Goal: Task Accomplishment & Management: Complete application form

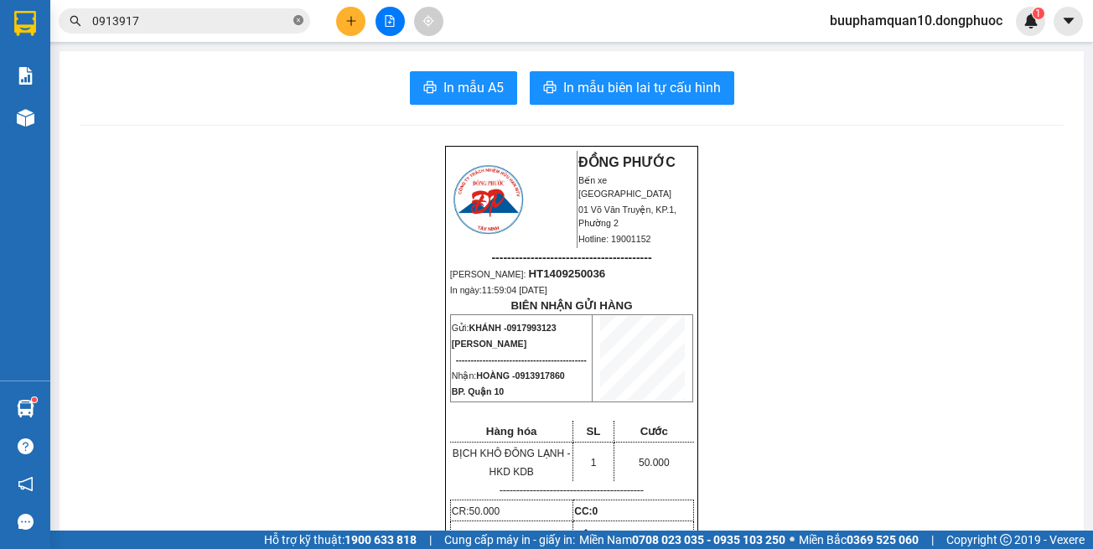
click at [297, 18] on icon "close-circle" at bounding box center [298, 20] width 10 height 10
click at [281, 20] on input "text" at bounding box center [191, 21] width 198 height 18
click at [349, 24] on icon "plus" at bounding box center [351, 21] width 12 height 12
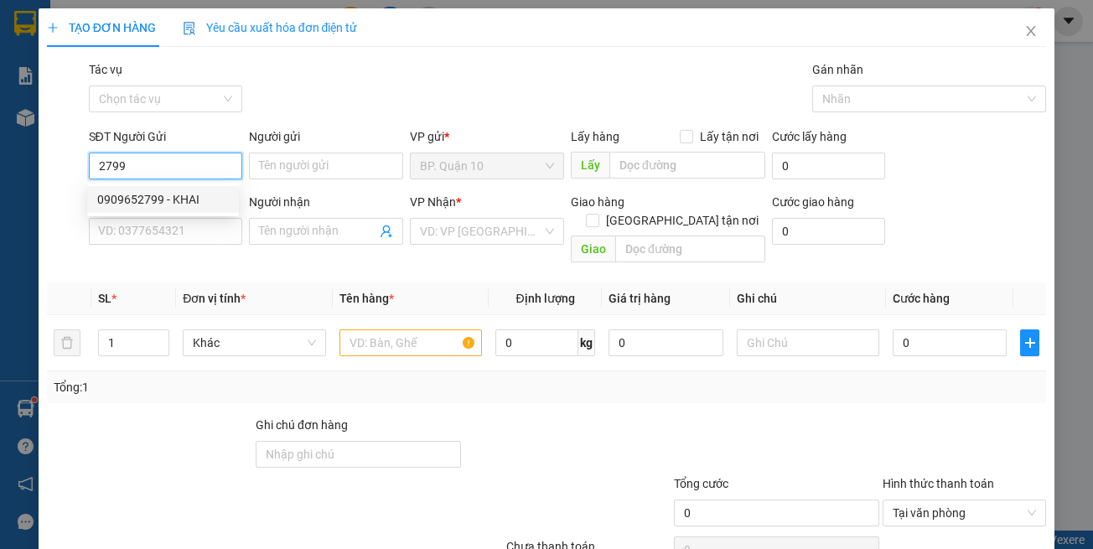
drag, startPoint x: 214, startPoint y: 194, endPoint x: 311, endPoint y: 237, distance: 106.6
click at [213, 194] on div "0909652799 - KHAI" at bounding box center [163, 199] width 132 height 18
type input "0909652799"
type input "KHAI"
type input "0663520999"
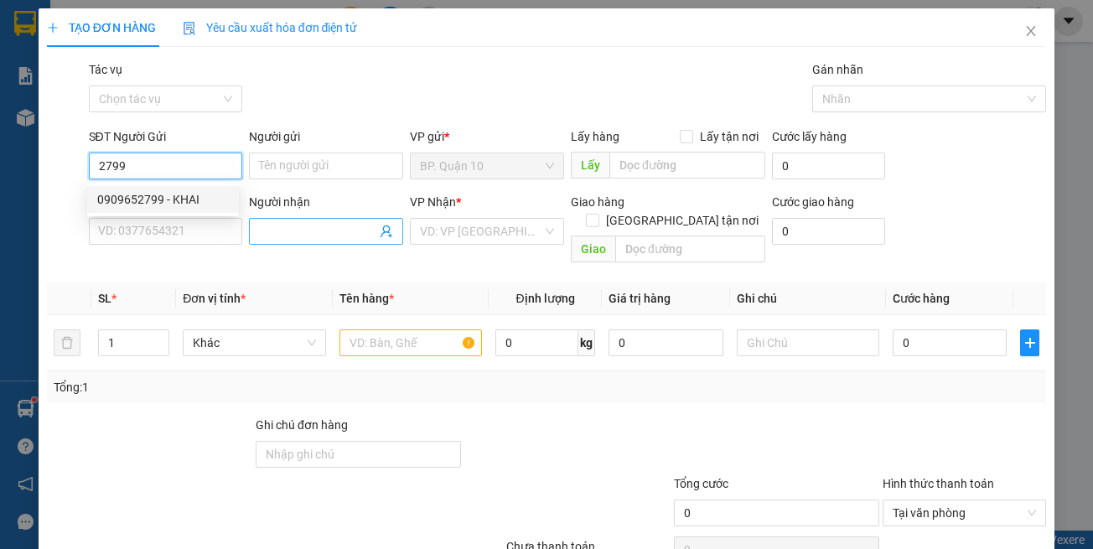
type input "HOÀNG AN"
type input "30.000"
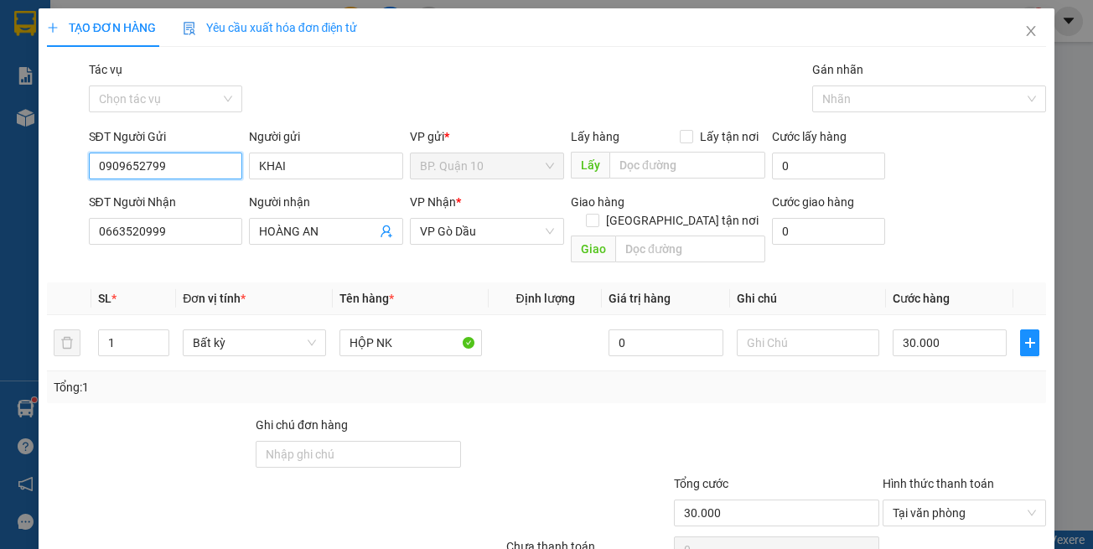
type input "0909652799"
click at [345, 283] on th "Tên hàng *" at bounding box center [411, 299] width 156 height 33
drag, startPoint x: 758, startPoint y: 426, endPoint x: 790, endPoint y: 420, distance: 32.4
click at [767, 424] on div at bounding box center [776, 445] width 209 height 59
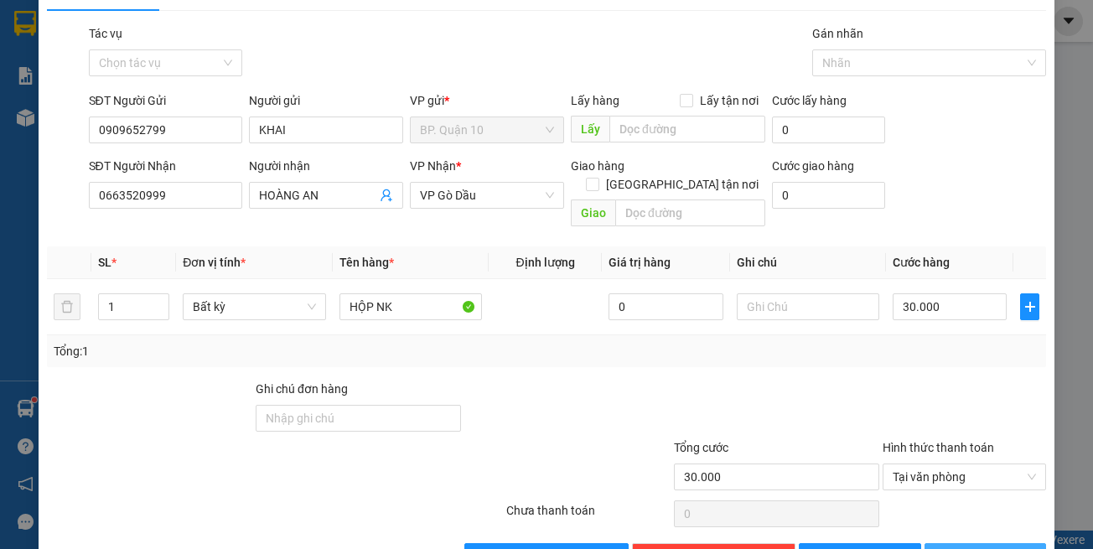
scroll to position [71, 0]
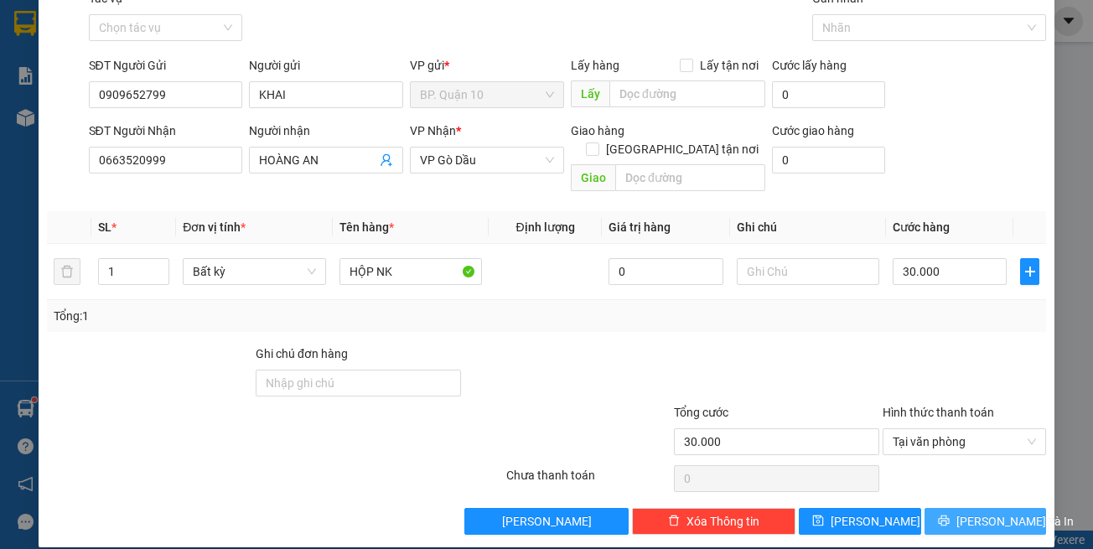
drag, startPoint x: 960, startPoint y: 506, endPoint x: 956, endPoint y: 490, distance: 16.5
click at [960, 512] on span "[PERSON_NAME] và In" at bounding box center [1015, 521] width 117 height 18
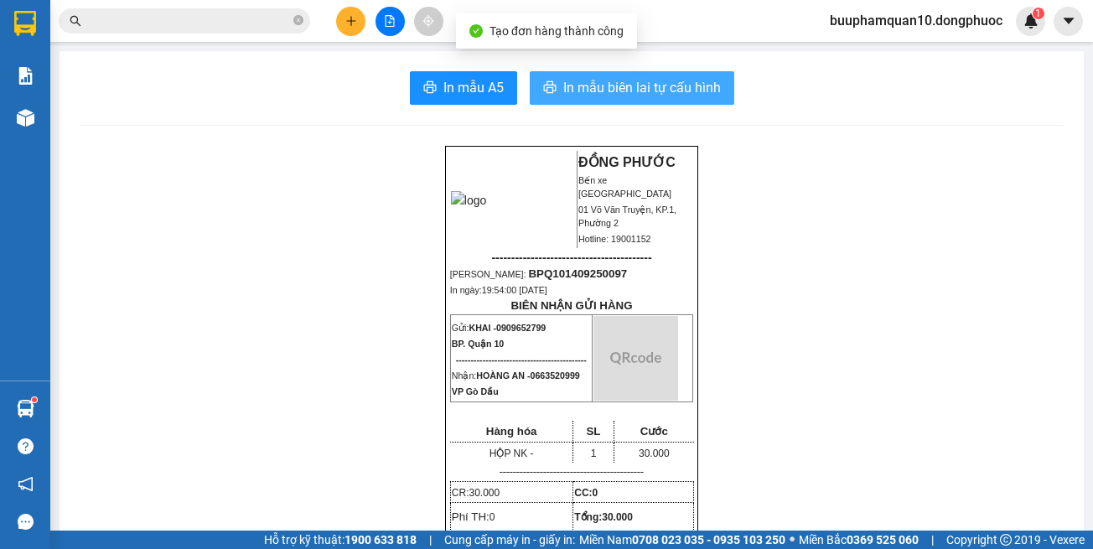
click at [699, 96] on span "In mẫu biên lai tự cấu hình" at bounding box center [642, 87] width 158 height 21
